Goal: Transaction & Acquisition: Book appointment/travel/reservation

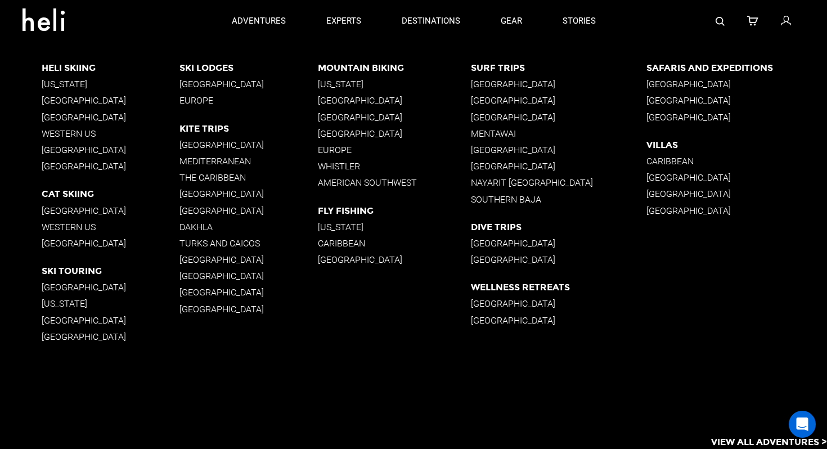
click at [81, 101] on p "British Columbia" at bounding box center [111, 100] width 138 height 11
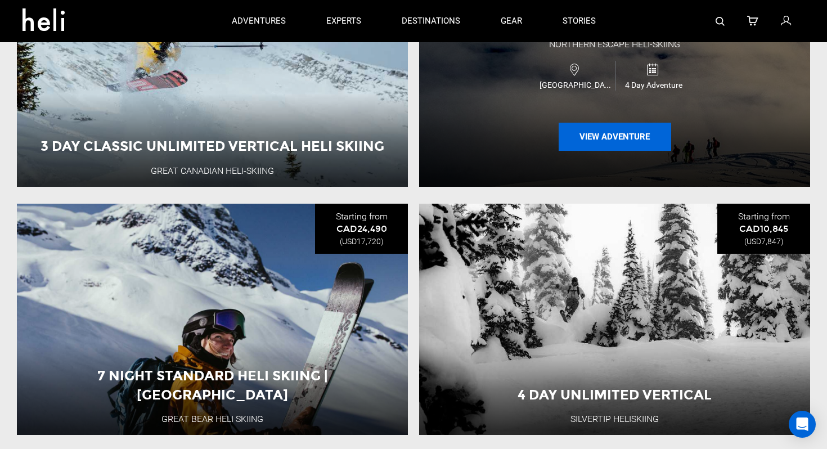
scroll to position [1047, 0]
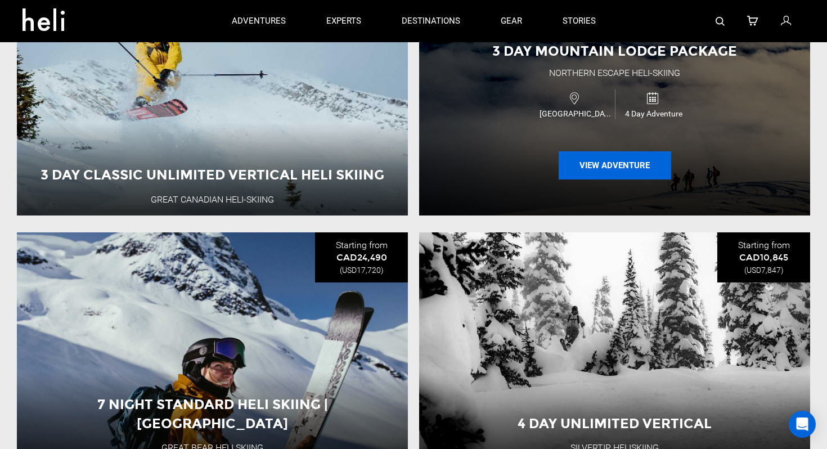
click at [628, 156] on button "View Adventure" at bounding box center [614, 165] width 112 height 28
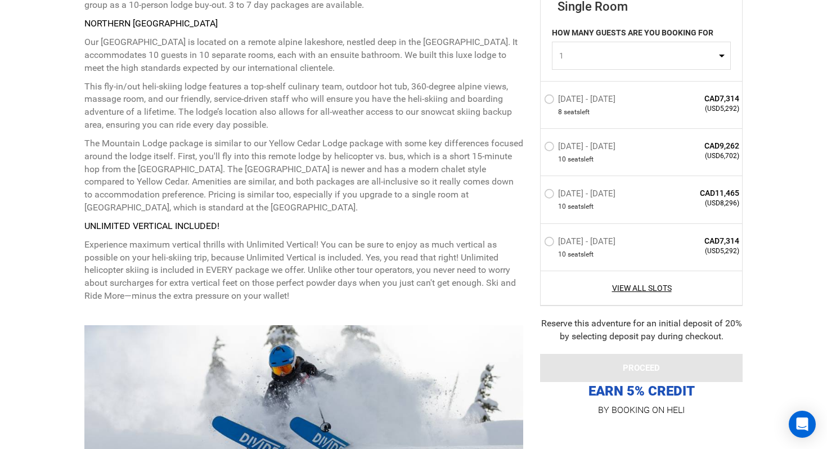
scroll to position [677, 0]
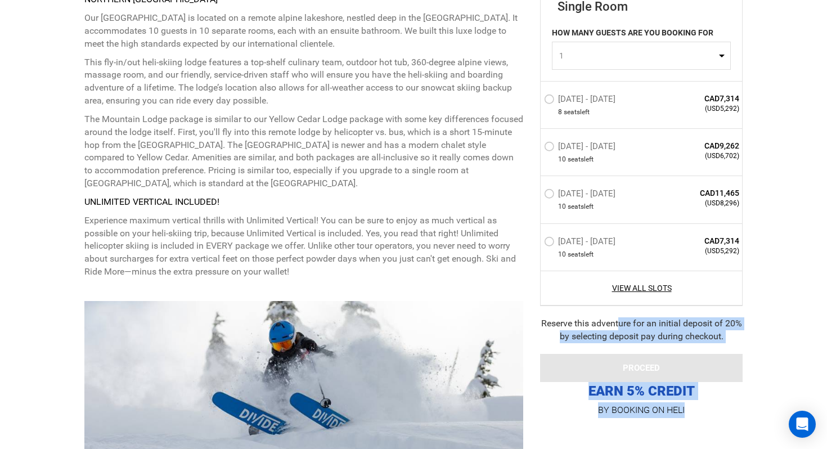
drag, startPoint x: 541, startPoint y: 321, endPoint x: 707, endPoint y: 416, distance: 190.9
click at [707, 416] on div "STARTING AT: CAD7,314 STARTING AT: CAD7,314 Single Room HOW MANY GUESTS ARE YOU…" at bounding box center [632, 129] width 219 height 578
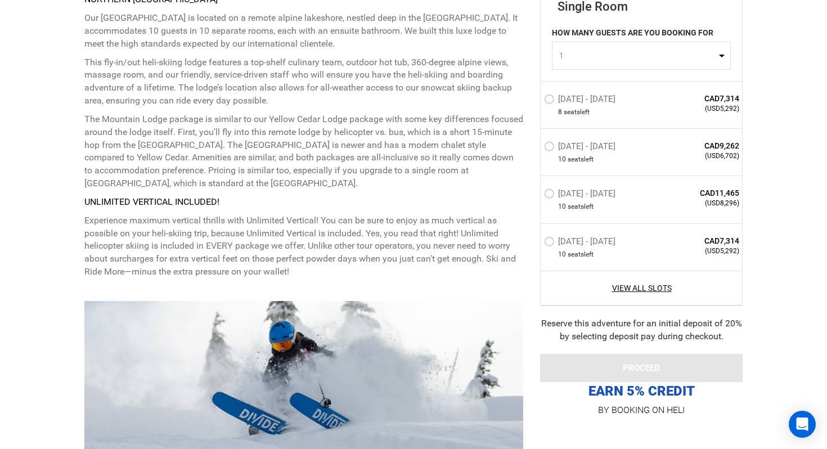
click at [620, 397] on p "EARN 5% CREDIT" at bounding box center [641, 132] width 202 height 535
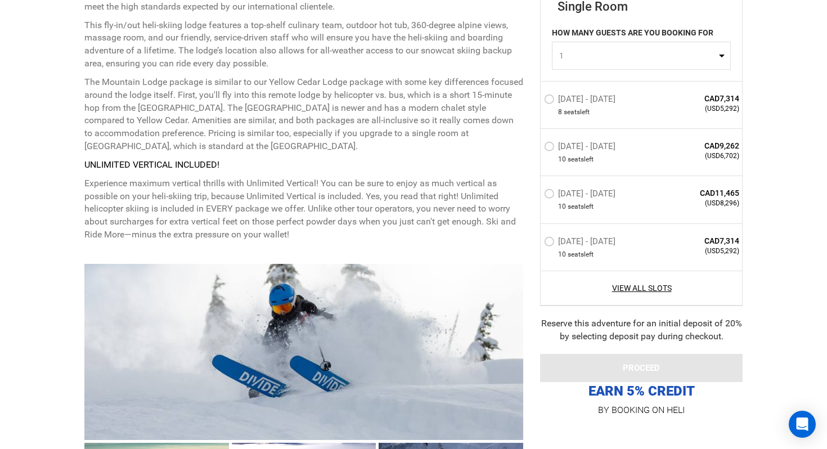
scroll to position [703, 0]
